Goal: Book appointment/travel/reservation

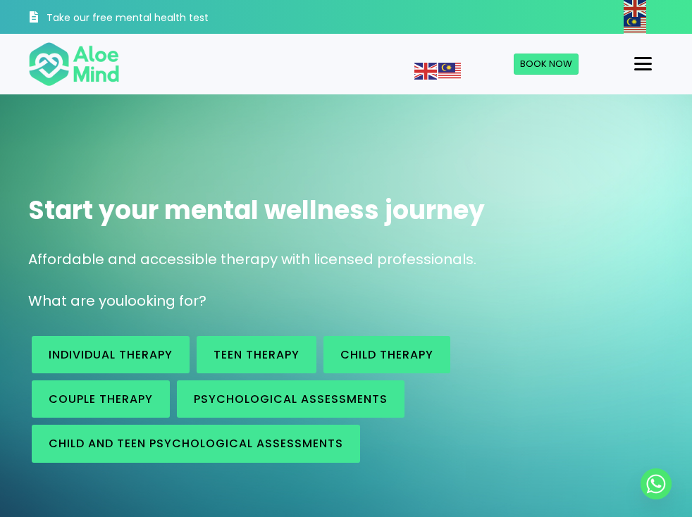
scroll to position [70, 0]
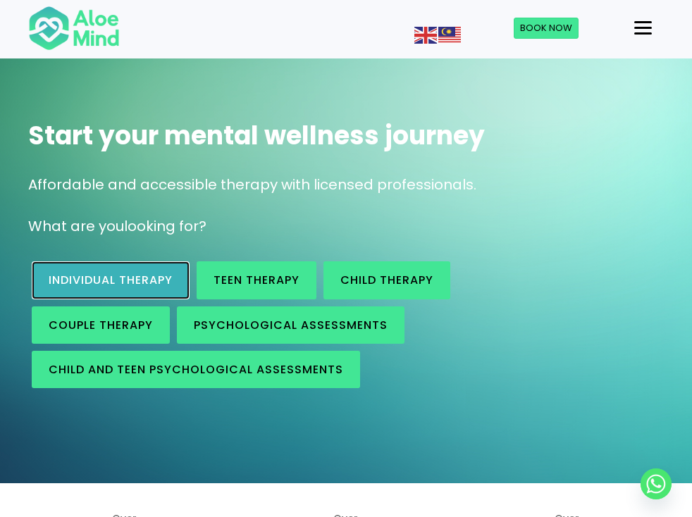
click at [111, 288] on span "Individual therapy" at bounding box center [111, 280] width 124 height 16
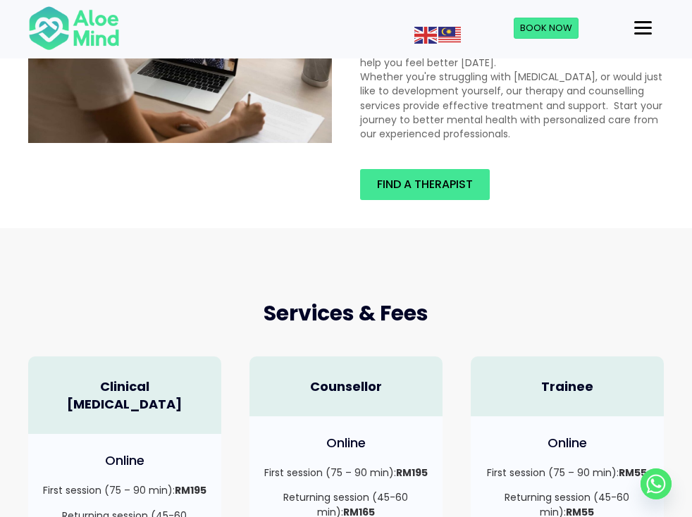
scroll to position [70, 0]
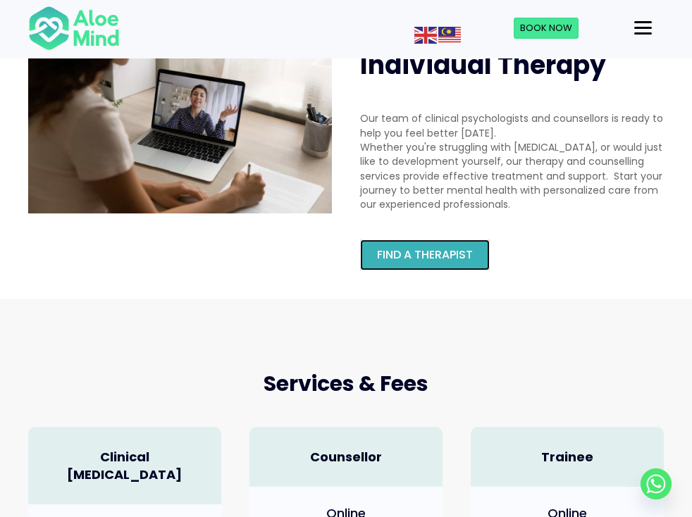
click at [431, 263] on span "Find a therapist" at bounding box center [425, 255] width 96 height 16
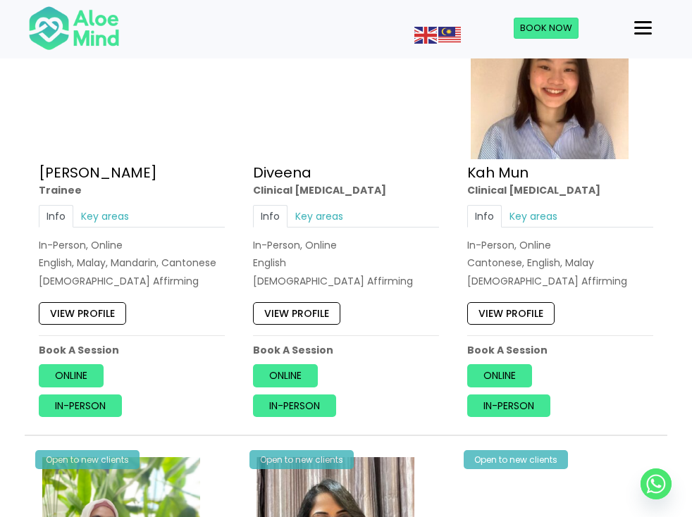
scroll to position [846, 0]
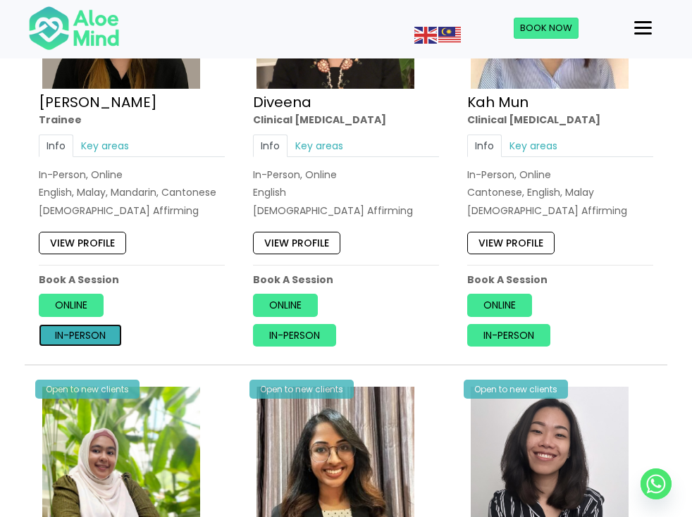
click at [85, 347] on link "In-person" at bounding box center [80, 335] width 83 height 23
